Goal: Task Accomplishment & Management: Use online tool/utility

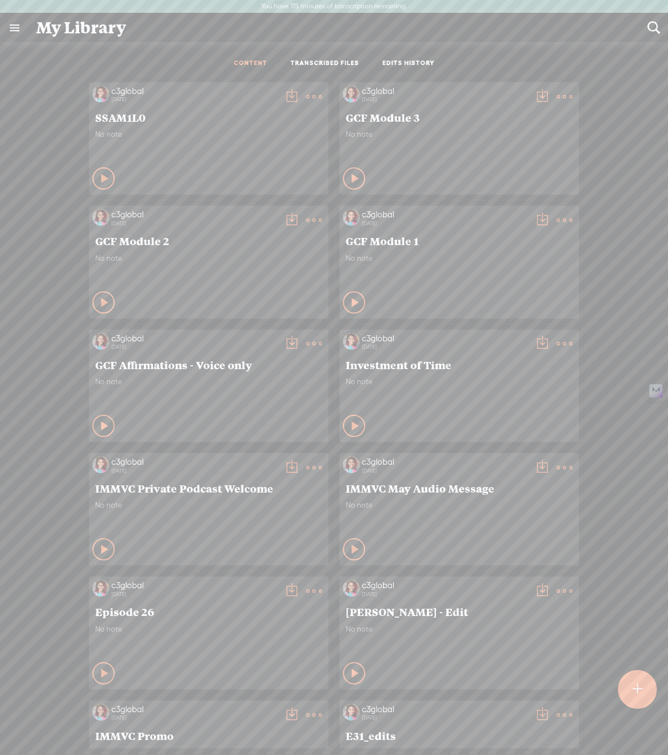
click at [169, 160] on div "No note" at bounding box center [208, 146] width 227 height 33
click at [639, 683] on t at bounding box center [637, 690] width 9 height 24
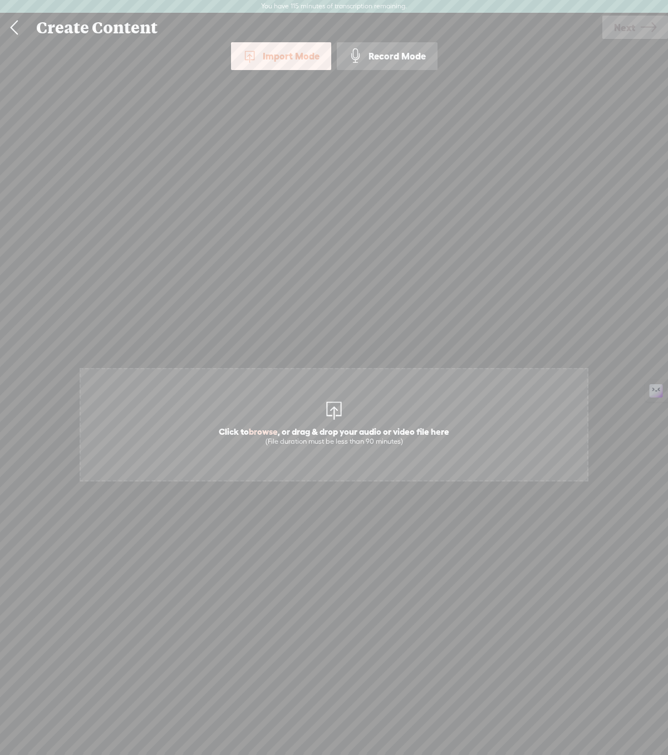
click at [329, 418] on div at bounding box center [334, 409] width 22 height 22
click at [650, 23] on icon at bounding box center [648, 27] width 16 height 28
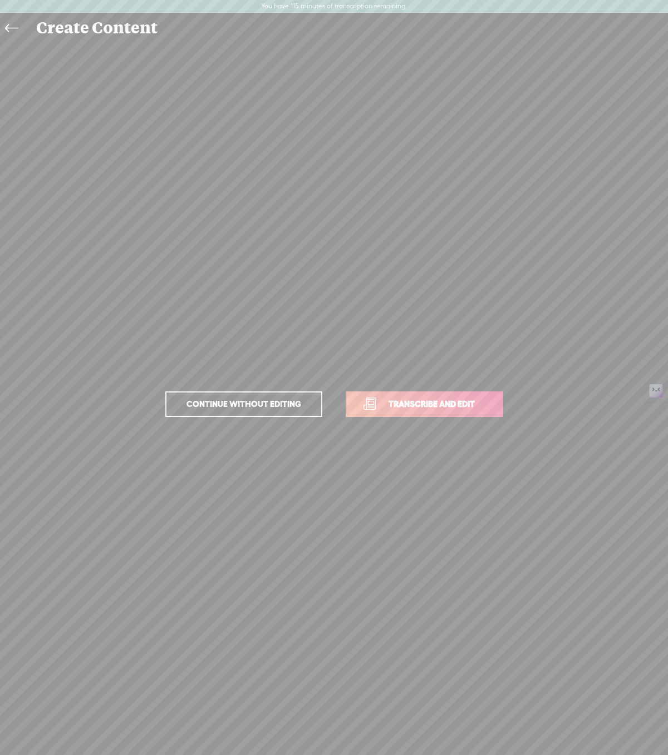
click at [391, 411] on link "Transcribe and edit" at bounding box center [423, 405] width 157 height 26
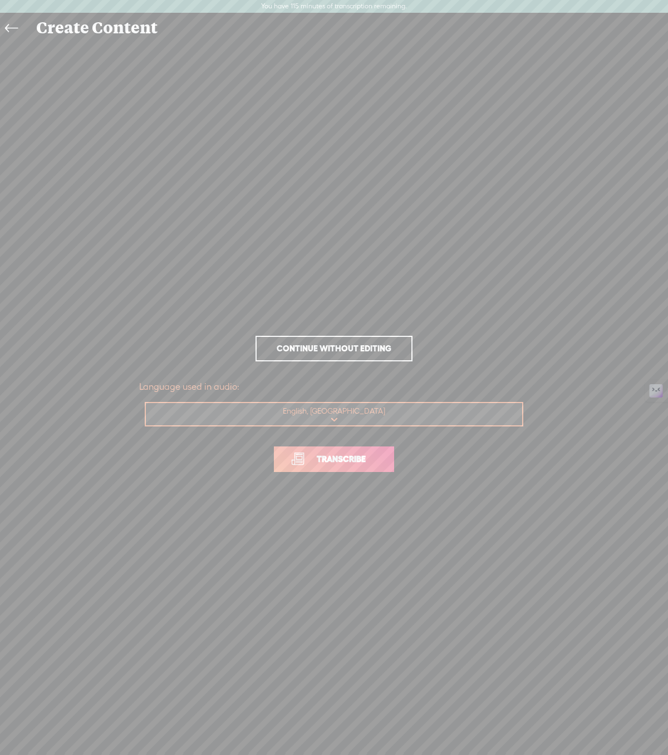
click at [353, 479] on p "Transcribe" at bounding box center [333, 459] width 389 height 49
click at [357, 469] on link "Transcribe" at bounding box center [334, 460] width 120 height 26
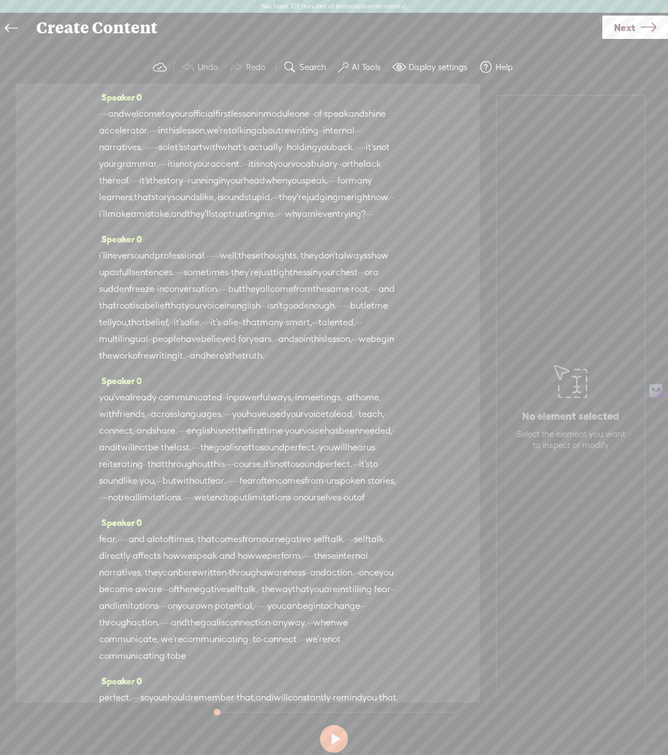
click at [365, 64] on label "AI Tools" at bounding box center [366, 67] width 29 height 11
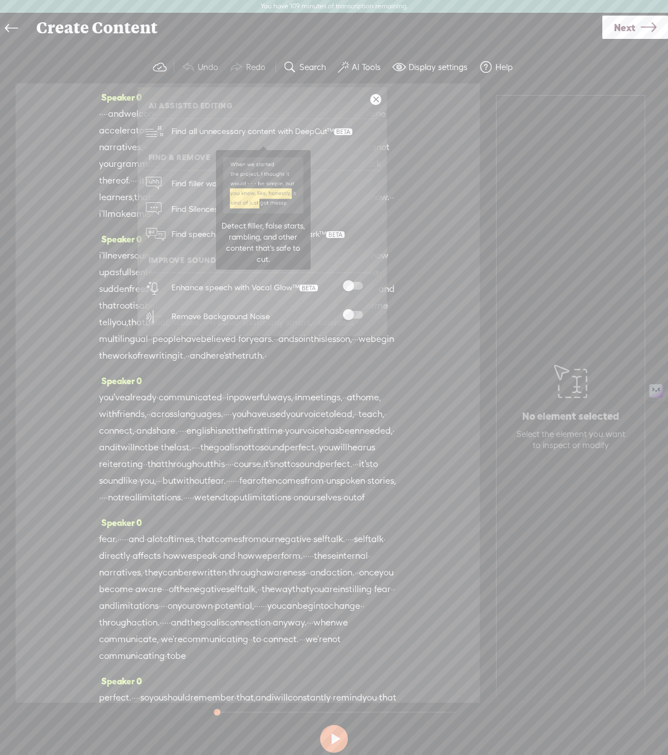
click at [328, 134] on span "Find all unnecessary content with DeepCut™" at bounding box center [261, 131] width 189 height 26
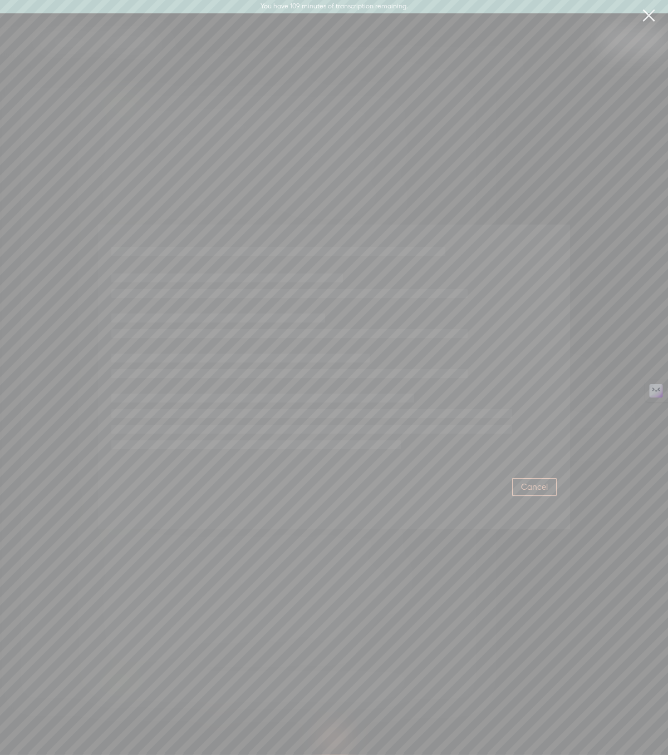
click at [548, 483] on button "Cancel" at bounding box center [534, 487] width 45 height 18
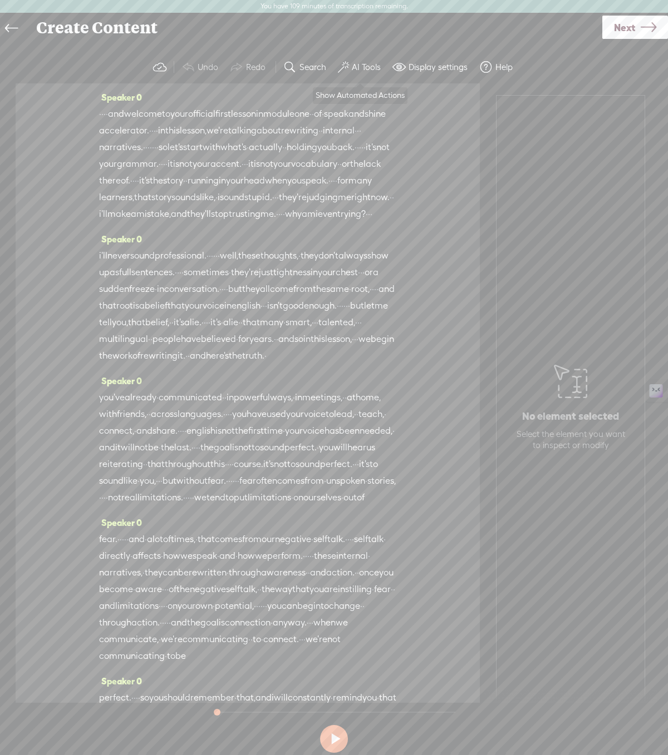
click at [354, 68] on label "AI Tools" at bounding box center [366, 67] width 29 height 11
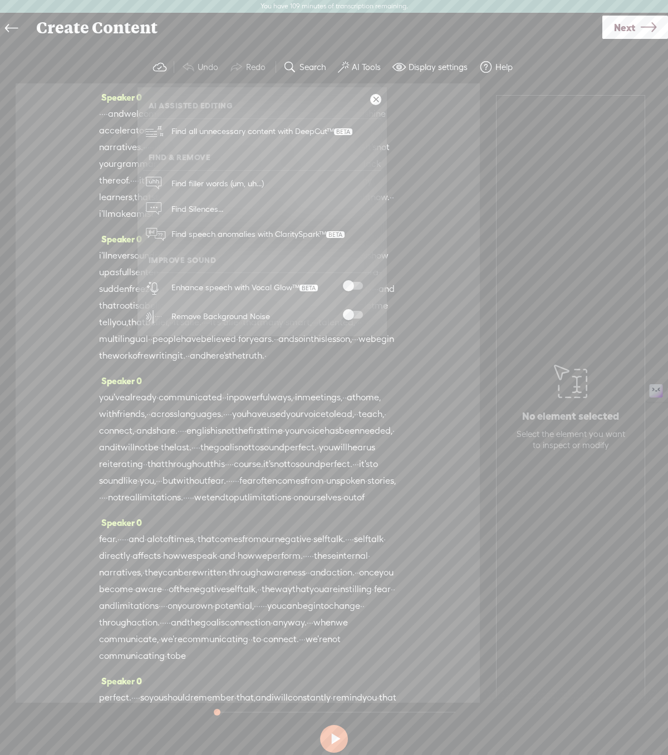
click at [354, 319] on div at bounding box center [352, 316] width 49 height 11
click at [352, 288] on span at bounding box center [353, 286] width 20 height 8
click at [350, 313] on span at bounding box center [353, 315] width 20 height 8
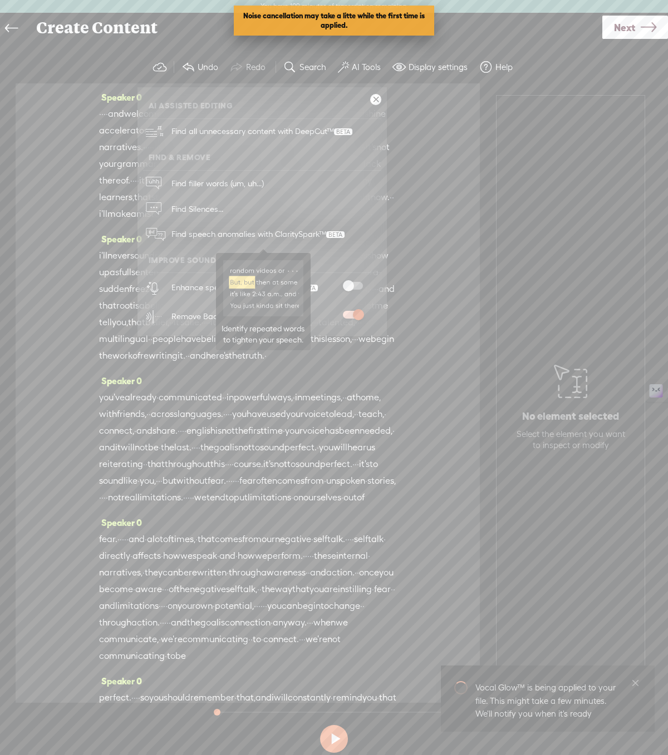
click at [231, 241] on span "Find speech anomalies with ClaritySpark™" at bounding box center [257, 234] width 181 height 26
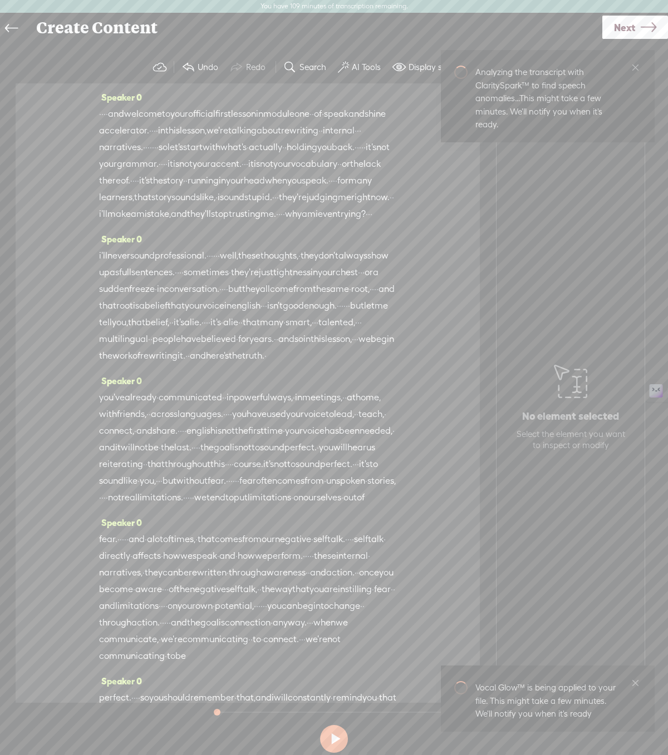
click at [352, 70] on label "AI Tools" at bounding box center [366, 67] width 29 height 11
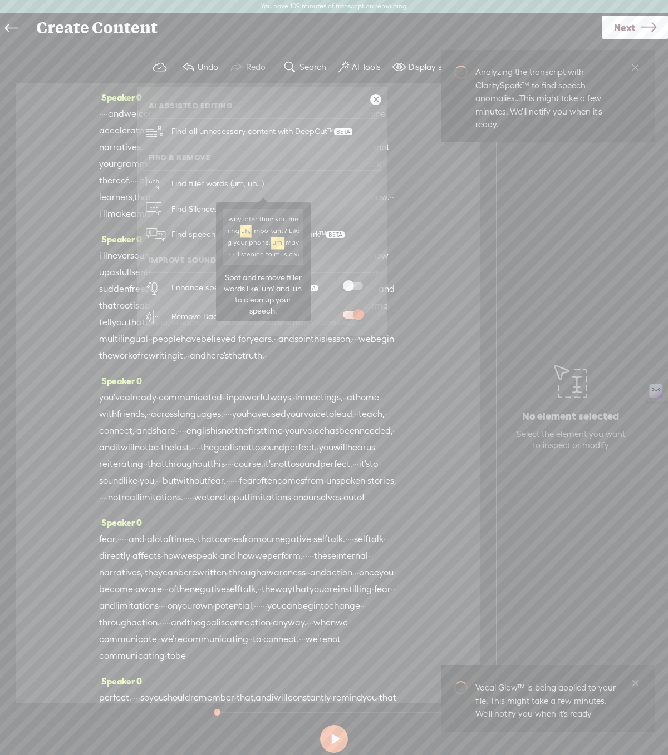
click at [178, 185] on span "Find filler words (um, uh...)" at bounding box center [217, 183] width 100 height 25
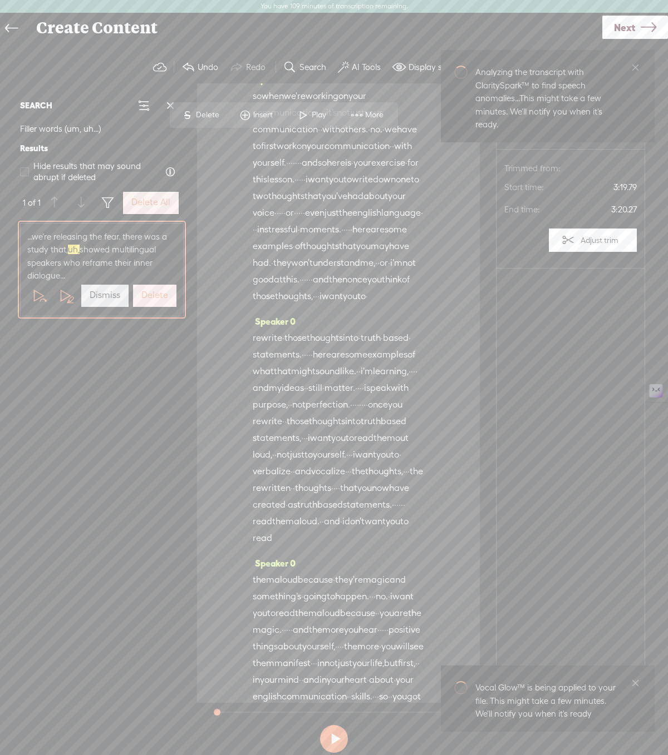
scroll to position [1441, 0]
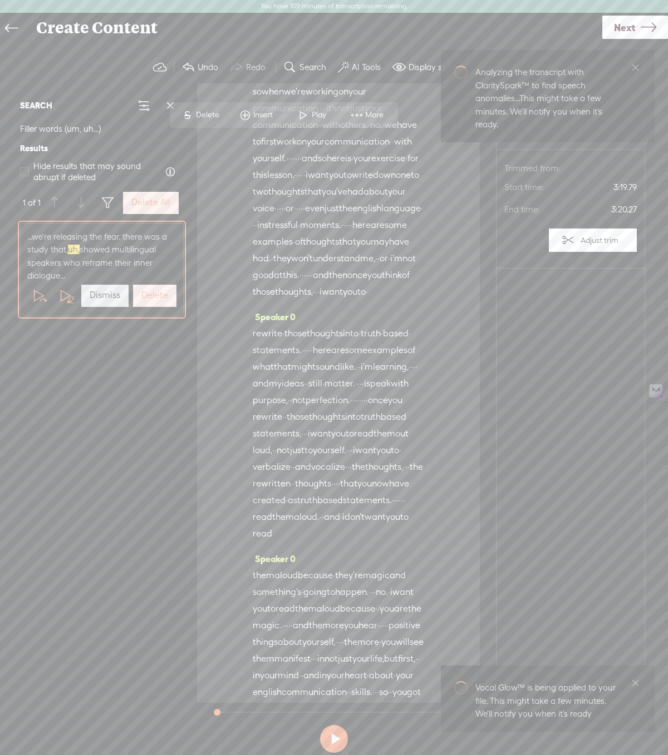
click at [152, 298] on label "Delete" at bounding box center [154, 296] width 27 height 12
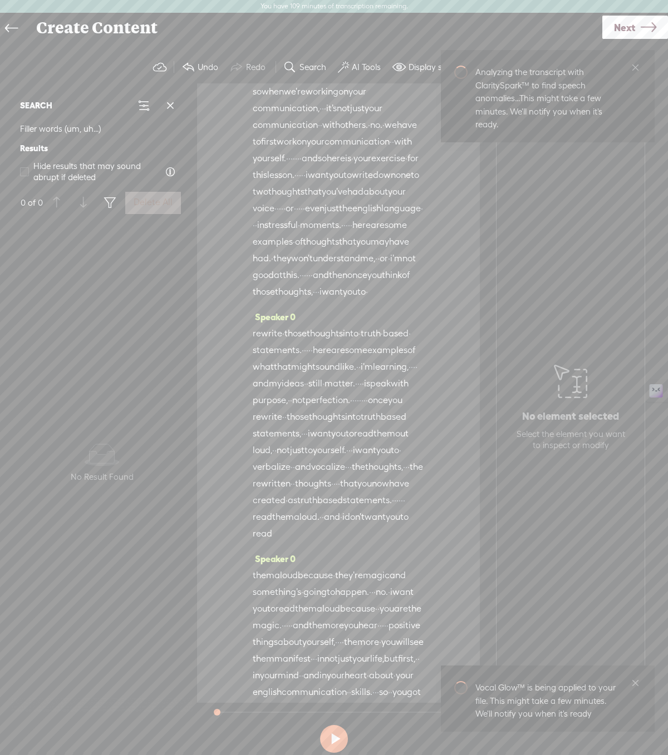
click at [359, 65] on label "AI Tools" at bounding box center [366, 67] width 29 height 11
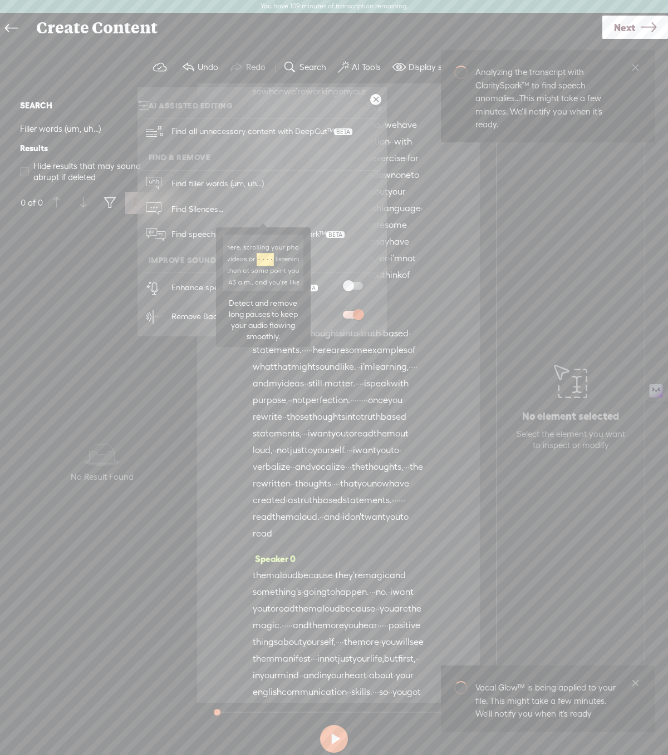
click at [191, 206] on span "Find Silences..." at bounding box center [197, 208] width 60 height 25
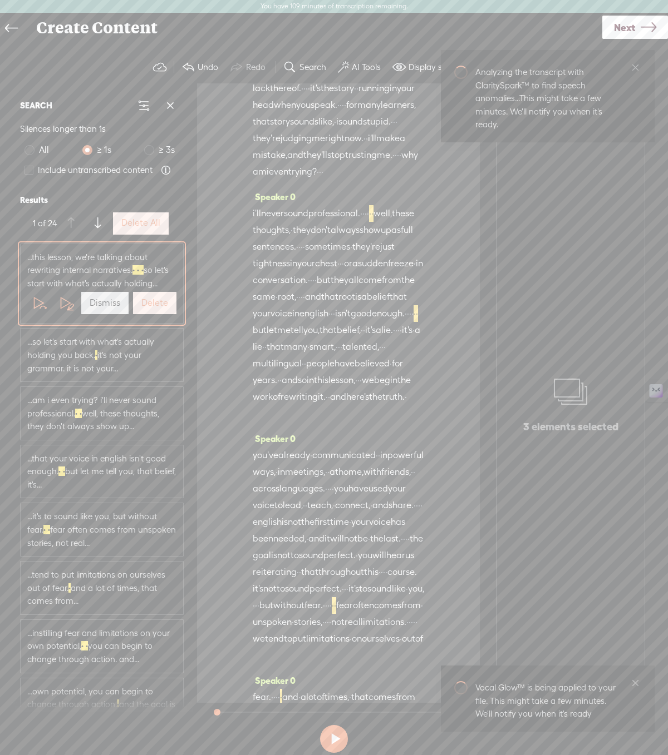
scroll to position [56, 0]
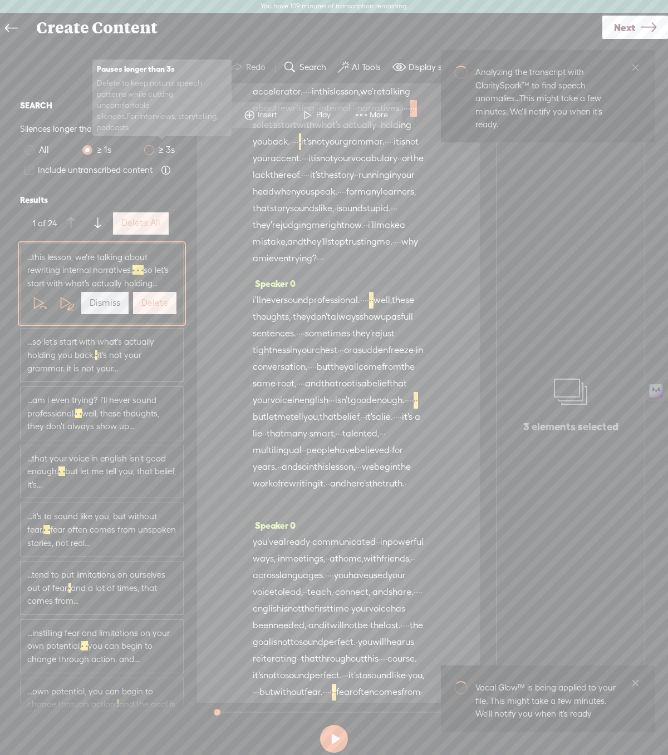
click at [161, 149] on span "≥ 3s" at bounding box center [166, 150] width 25 height 14
click at [154, 149] on input "≥ 3s" at bounding box center [149, 150] width 10 height 10
radio input "true"
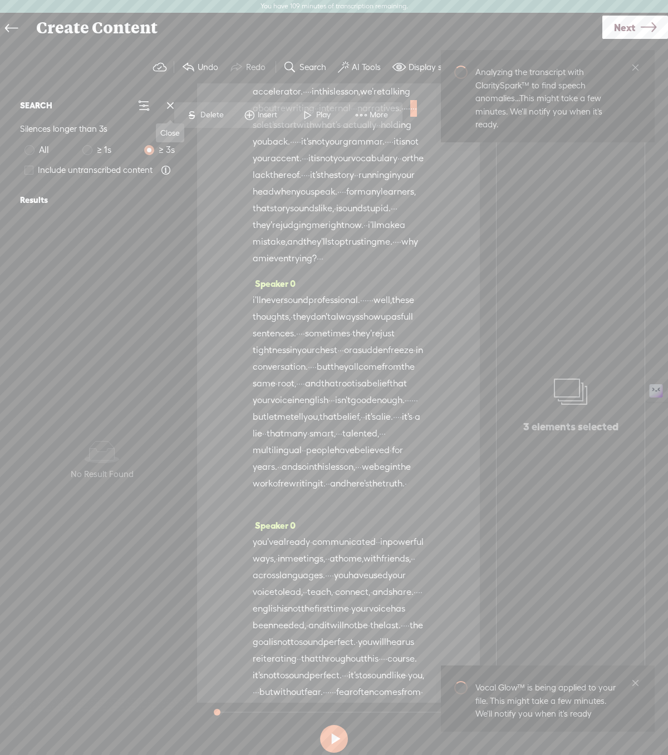
click at [169, 107] on span at bounding box center [170, 105] width 17 height 17
